Goal: Book appointment/travel/reservation

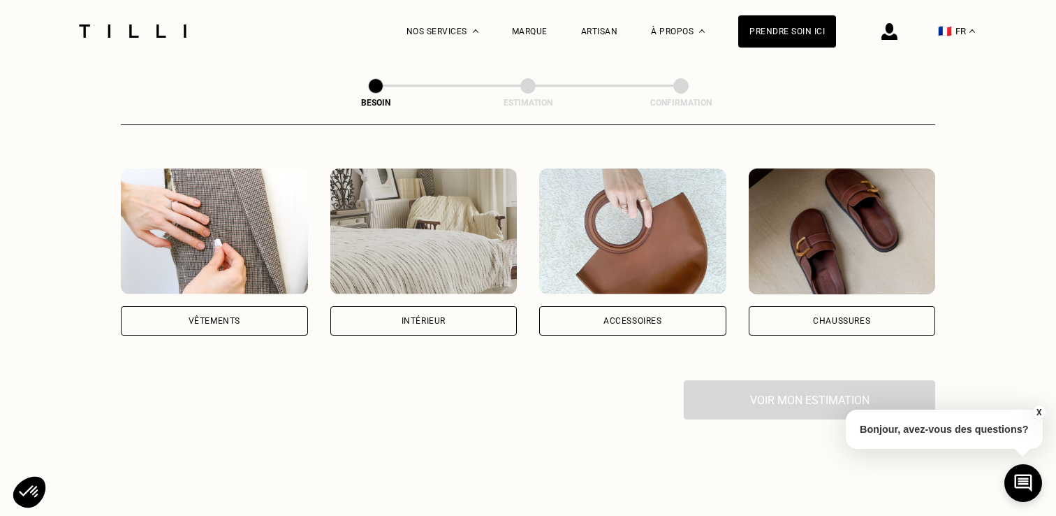
scroll to position [248, 0]
click at [433, 316] on div "Intérieur" at bounding box center [424, 320] width 44 height 8
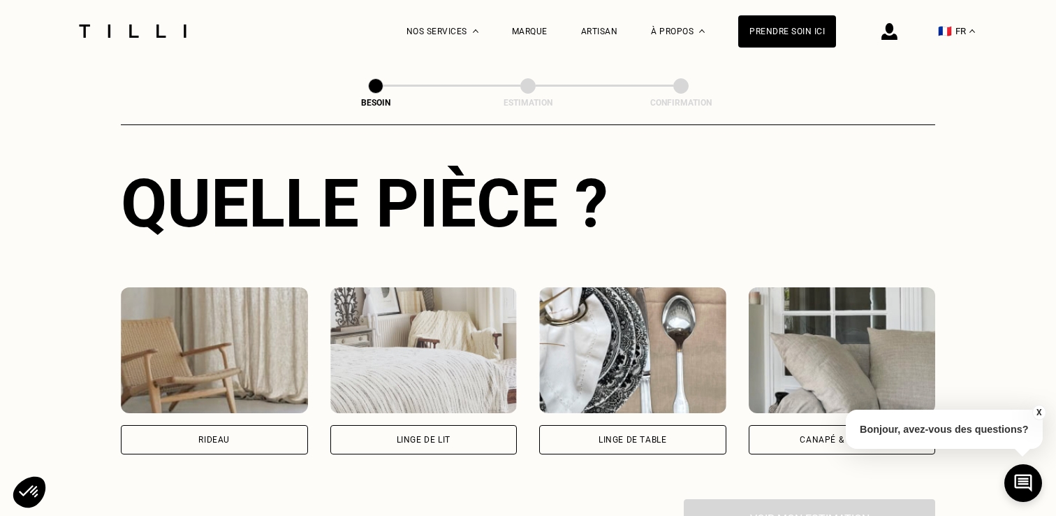
scroll to position [511, 0]
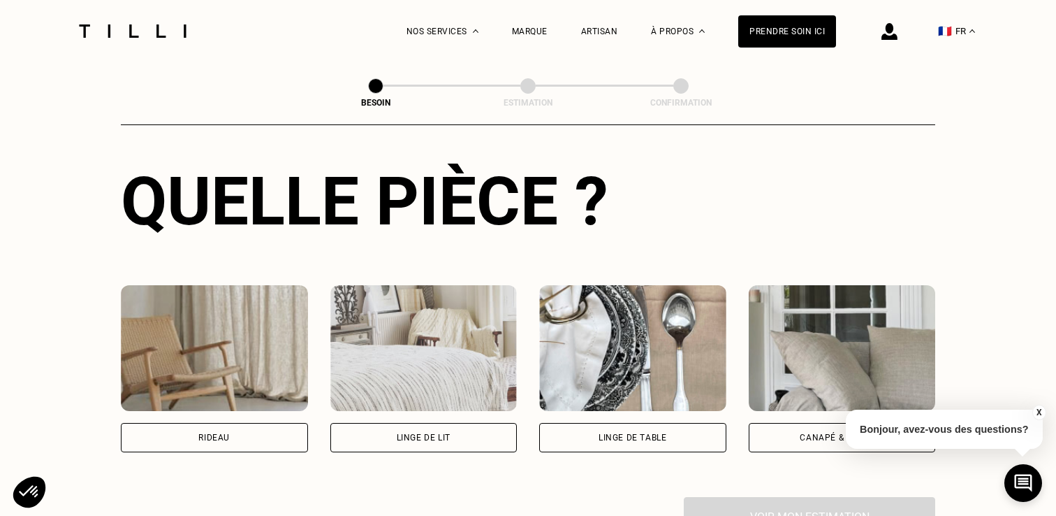
click at [240, 415] on body "La Méthode Retoucherie Maroquinerie Broderie Cordonnerie Nos prix Nos services …" at bounding box center [528, 393] width 1056 height 1808
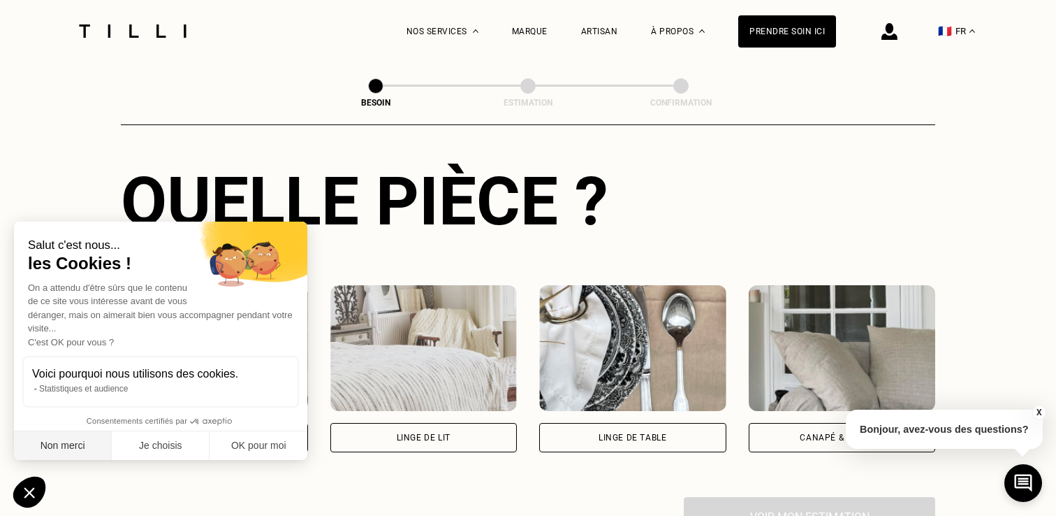
click at [52, 453] on button "Non merci" at bounding box center [63, 445] width 98 height 29
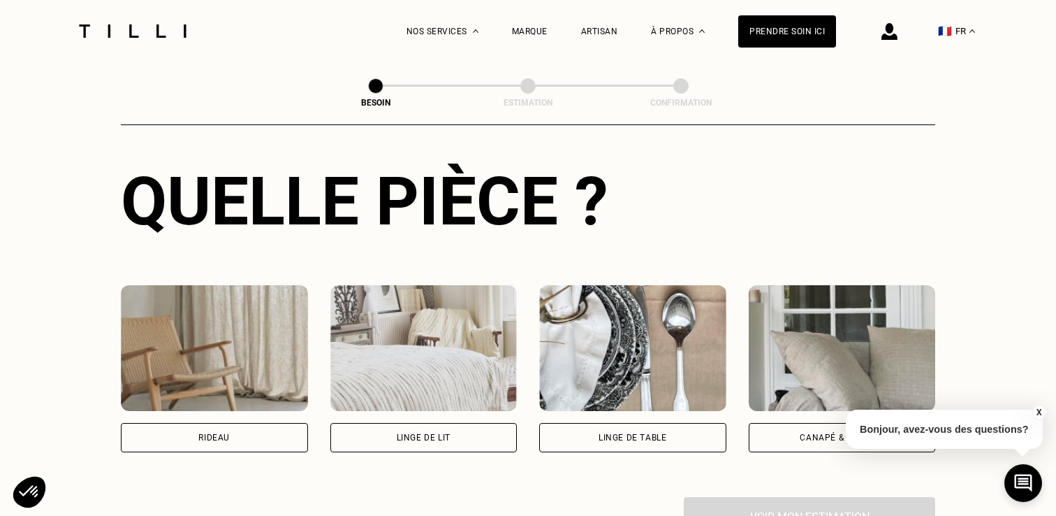
click at [196, 423] on div "Rideau" at bounding box center [214, 437] width 187 height 29
select select "FR"
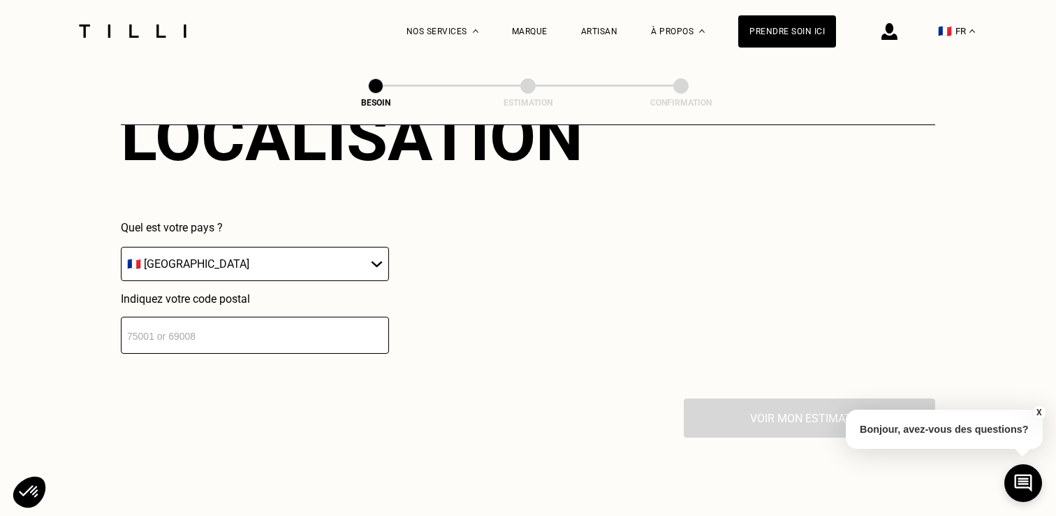
scroll to position [953, 0]
click at [218, 321] on input "number" at bounding box center [255, 335] width 268 height 37
type input "75013"
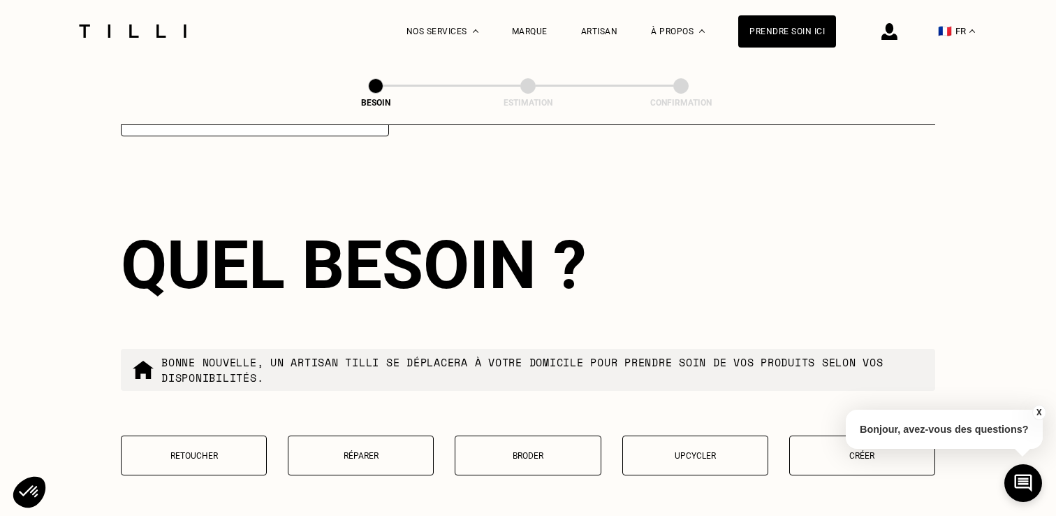
scroll to position [1184, 0]
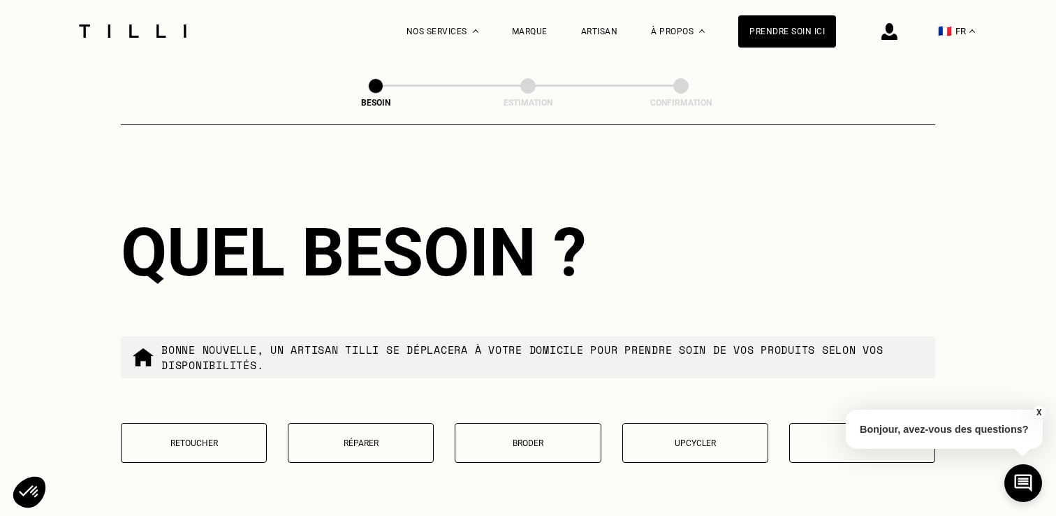
click at [237, 438] on button "Retoucher" at bounding box center [194, 443] width 146 height 40
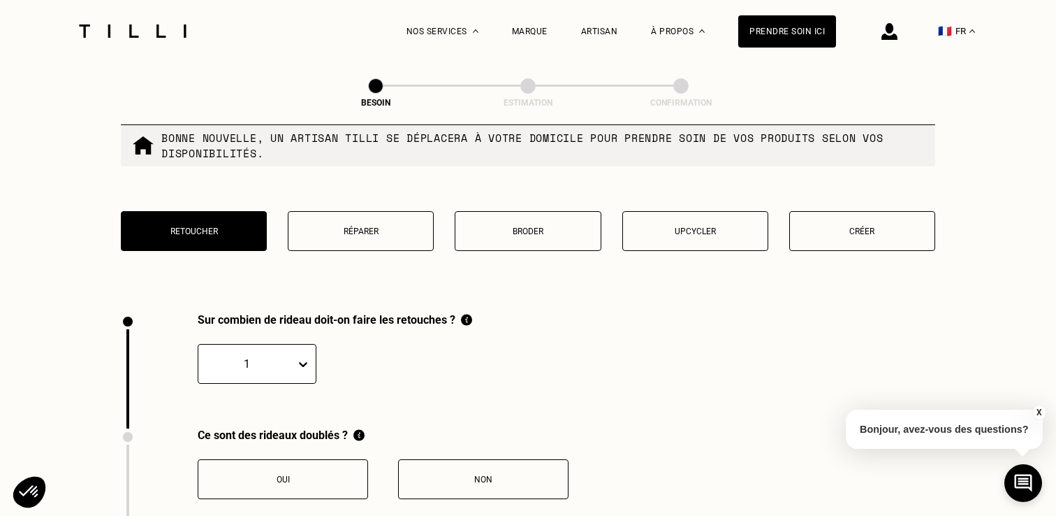
scroll to position [1542, 0]
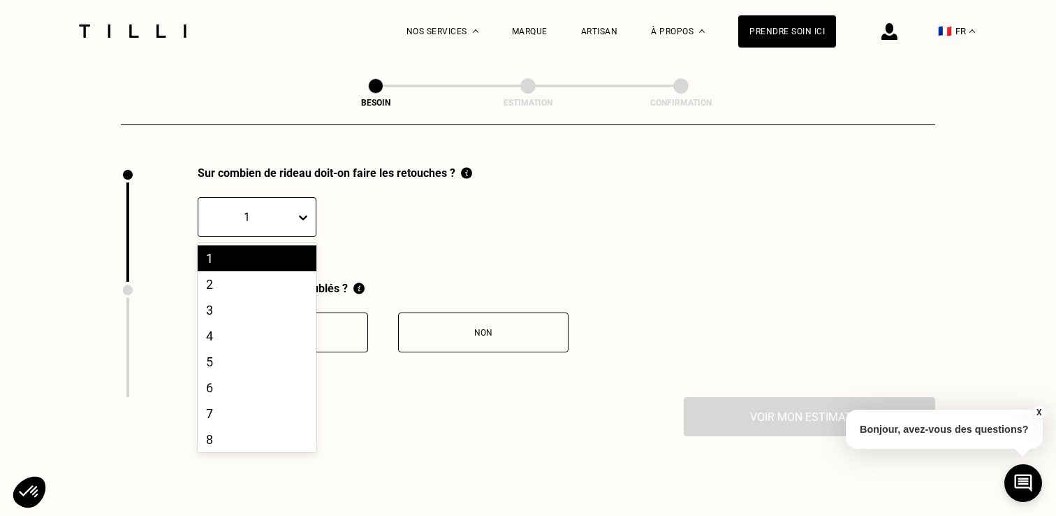
click at [307, 221] on div at bounding box center [305, 217] width 20 height 38
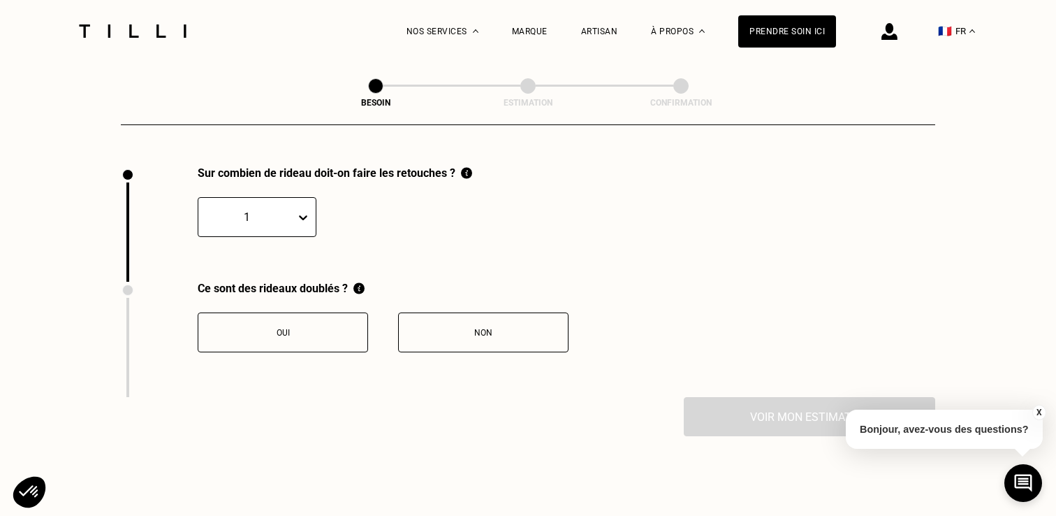
click at [380, 194] on div "1" at bounding box center [335, 208] width 275 height 57
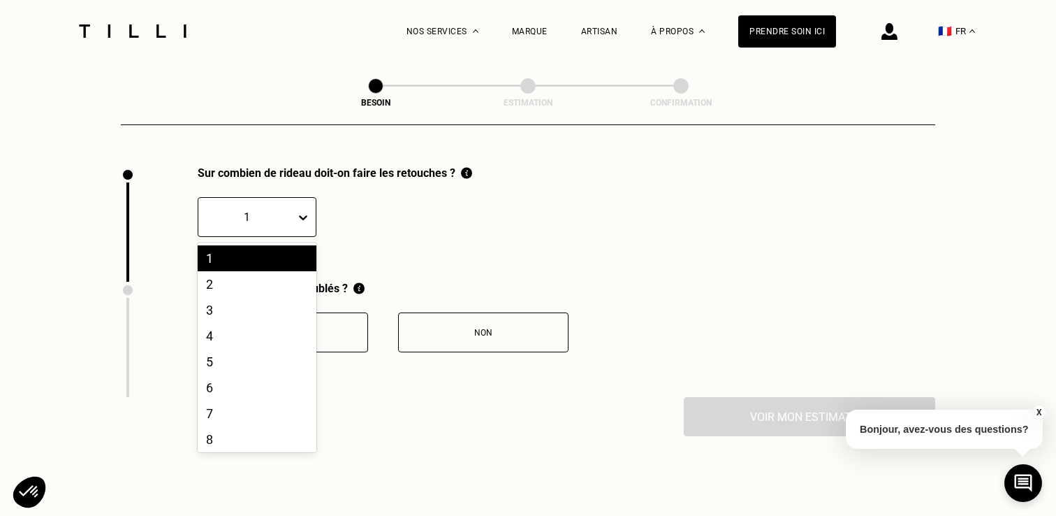
click at [296, 210] on icon at bounding box center [303, 217] width 14 height 14
click at [239, 275] on div "2" at bounding box center [257, 284] width 119 height 26
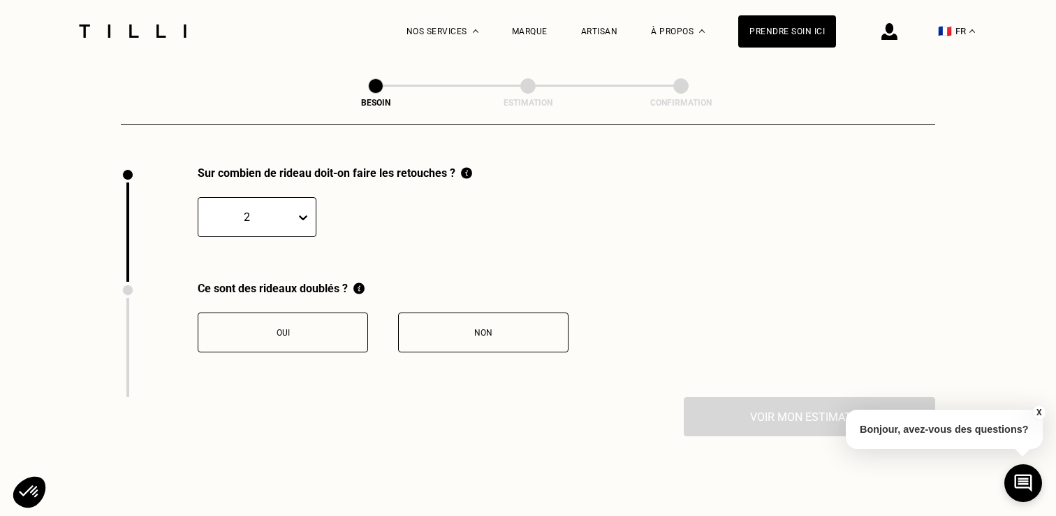
click at [335, 330] on button "Oui" at bounding box center [283, 332] width 170 height 40
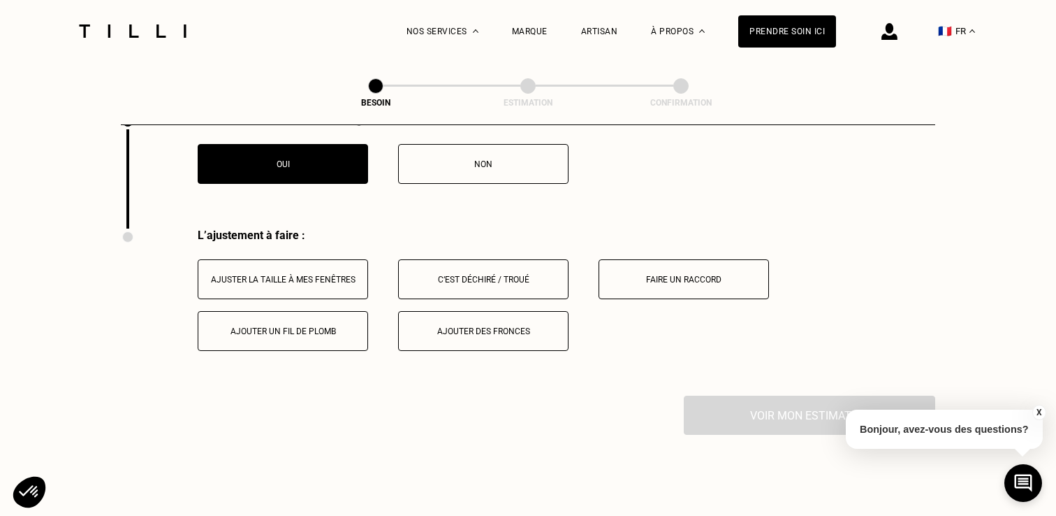
scroll to position [1774, 0]
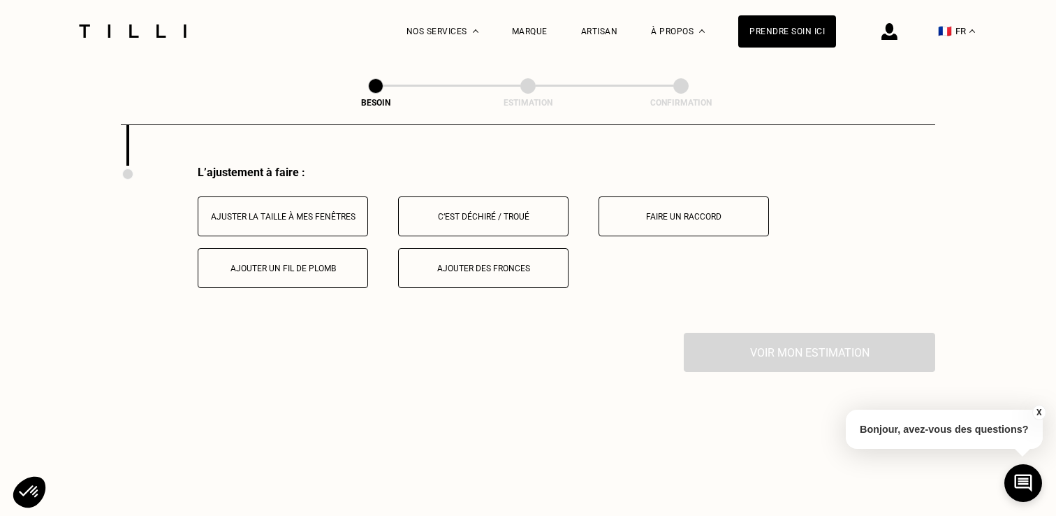
click at [299, 212] on div "Ajuster la taille à mes fenêtres" at bounding box center [282, 217] width 155 height 10
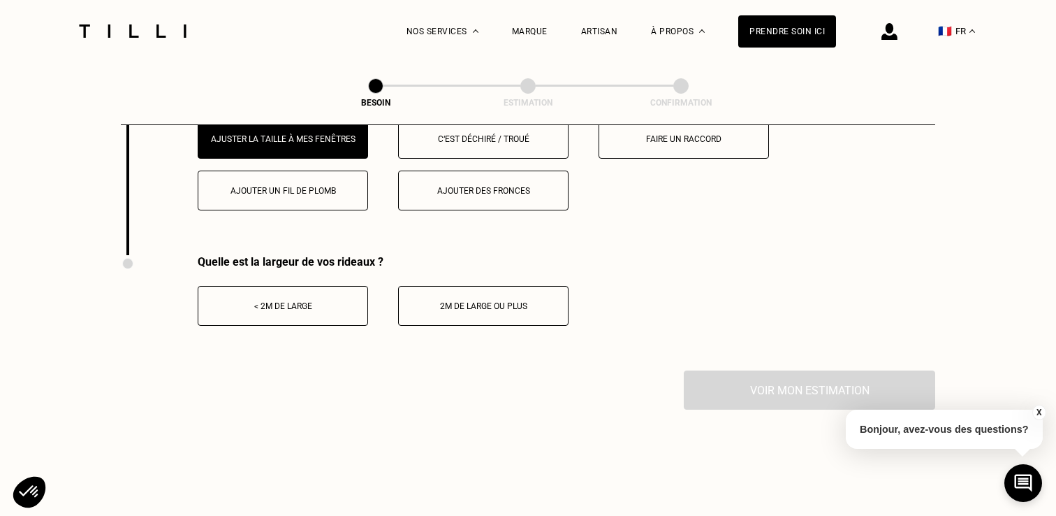
scroll to position [1883, 0]
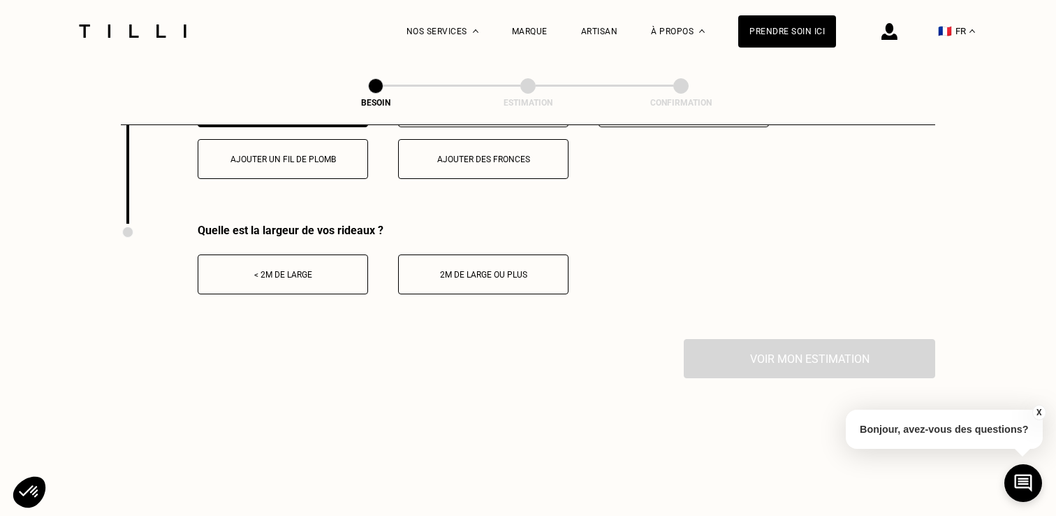
click at [293, 275] on button "< 2m de large" at bounding box center [283, 274] width 170 height 40
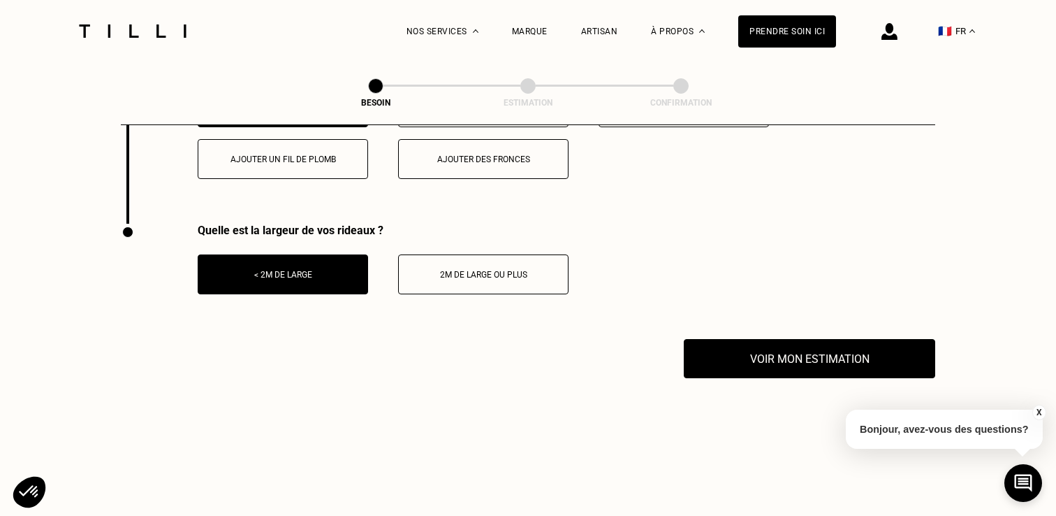
click at [453, 270] on div "2m de large ou plus" at bounding box center [483, 275] width 155 height 10
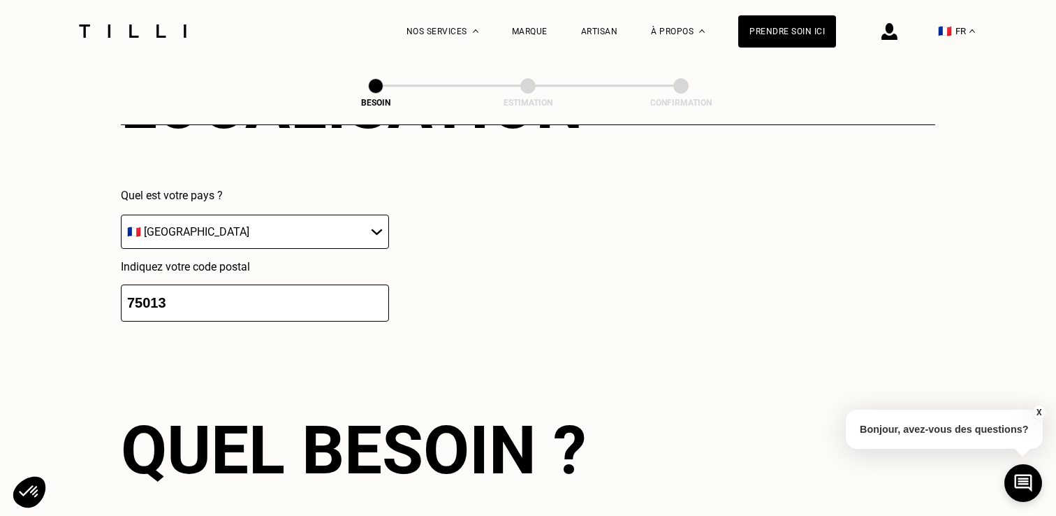
scroll to position [970, 0]
